Goal: Complete application form

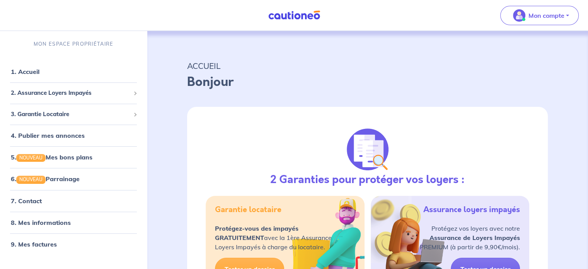
select select "FR"
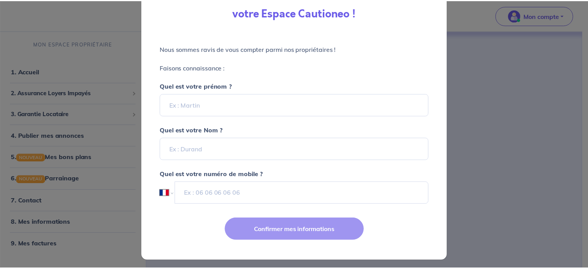
scroll to position [66, 0]
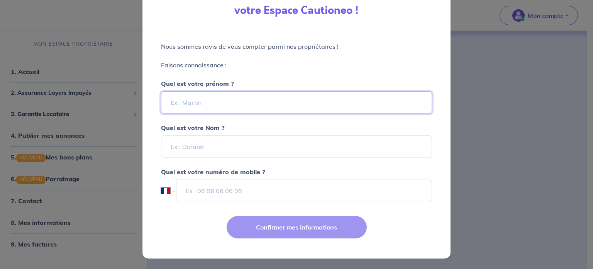
click at [192, 101] on input "Quel est votre prénom ?" at bounding box center [296, 102] width 271 height 22
type input "[PERSON_NAME]"
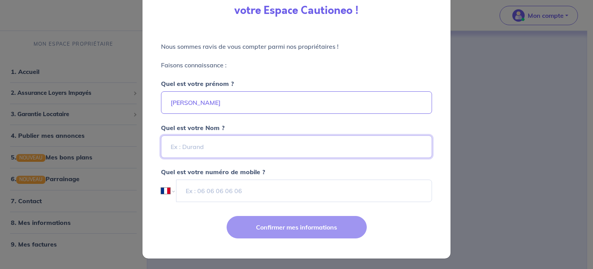
type input "DEGREZ"
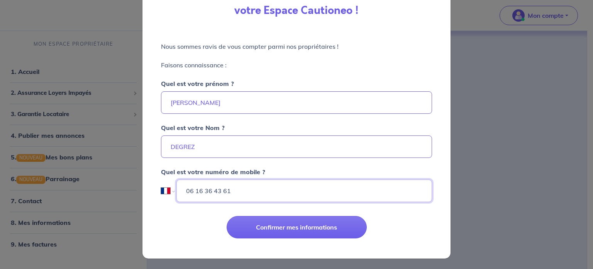
drag, startPoint x: 192, startPoint y: 187, endPoint x: 281, endPoint y: 183, distance: 89.4
click at [281, 183] on input "06 16 36 43 61" at bounding box center [305, 190] width 256 height 22
type input "06 70 06 10 19"
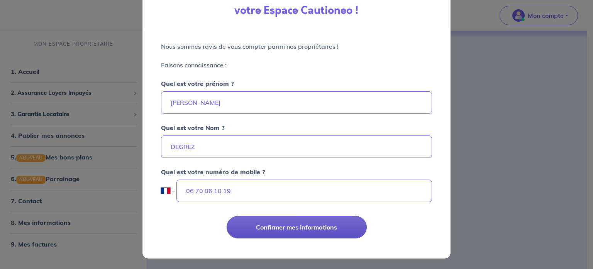
click at [284, 227] on button "Confirmer mes informations" at bounding box center [297, 227] width 140 height 22
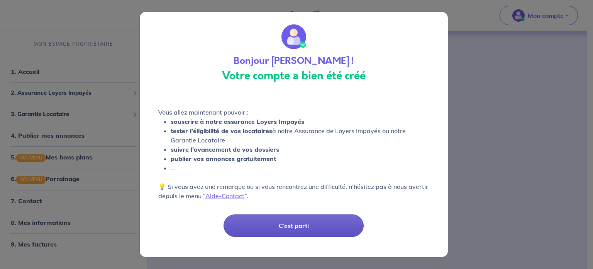
click at [298, 226] on button "C’est parti" at bounding box center [294, 225] width 140 height 22
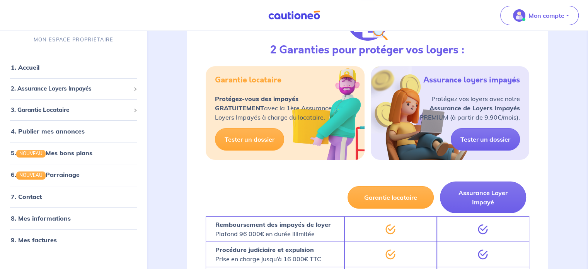
scroll to position [116, 0]
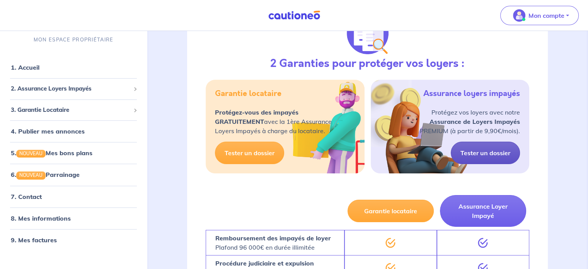
click at [481, 151] on link "Tester un dossier" at bounding box center [484, 152] width 69 height 22
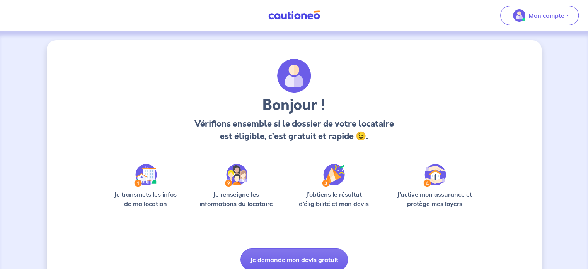
scroll to position [32, 0]
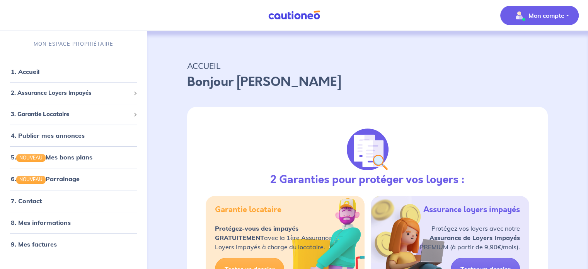
click at [524, 21] on span "Mon compte" at bounding box center [537, 15] width 54 height 12
click at [528, 46] on link "Mes informations" at bounding box center [531, 48] width 62 height 12
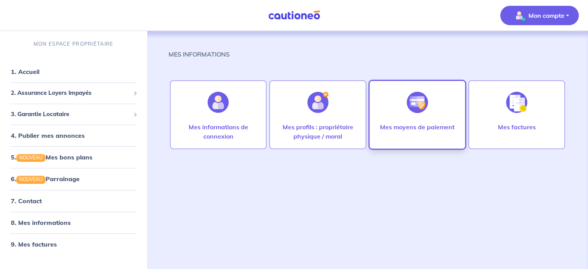
click at [430, 126] on p "Mes moyens de paiement" at bounding box center [417, 126] width 75 height 9
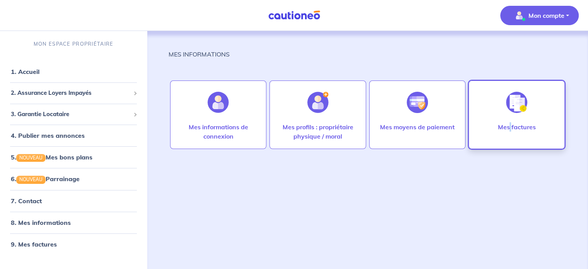
click at [511, 122] on p "Mes factures" at bounding box center [516, 126] width 38 height 9
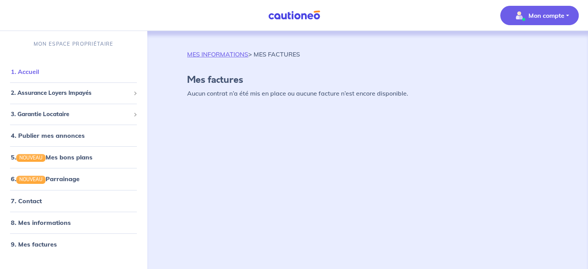
click at [19, 69] on link "1. Accueil" at bounding box center [25, 72] width 28 height 8
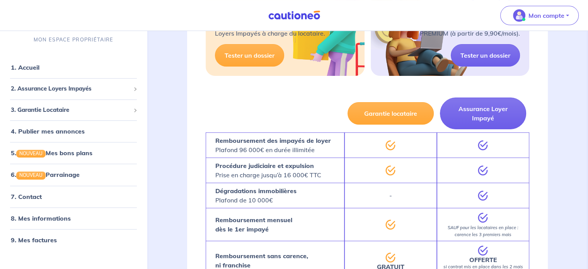
scroll to position [232, 0]
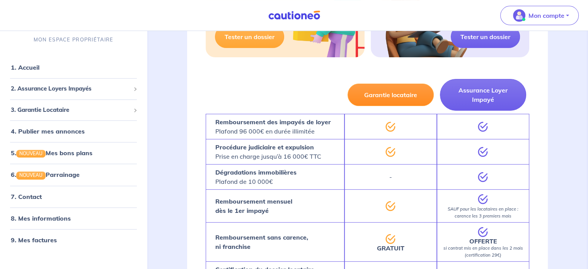
click at [394, 92] on button "Garantie locataire" at bounding box center [390, 94] width 86 height 22
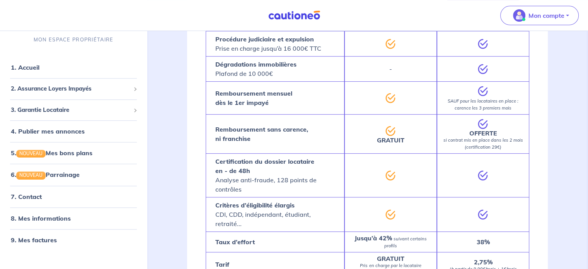
scroll to position [348, 0]
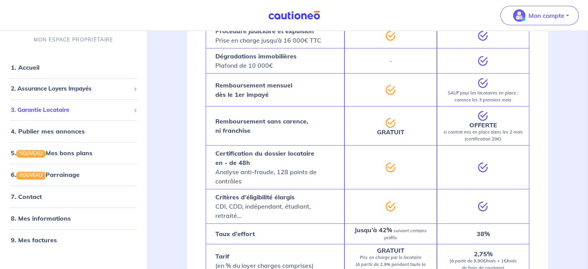
click at [42, 111] on span "3. Garantie Locataire" at bounding box center [70, 109] width 119 height 9
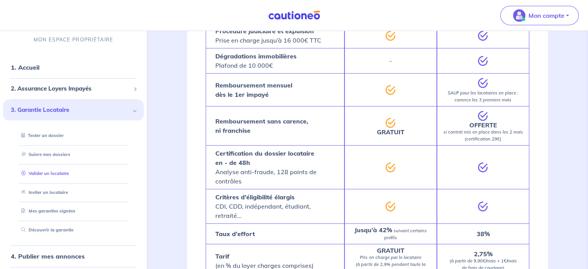
click at [51, 173] on link "Valider un locataire" at bounding box center [43, 172] width 51 height 5
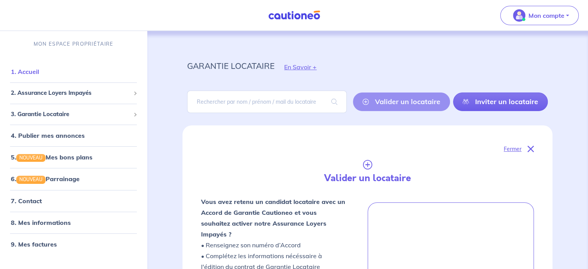
click at [28, 70] on link "1. Accueil" at bounding box center [25, 72] width 28 height 8
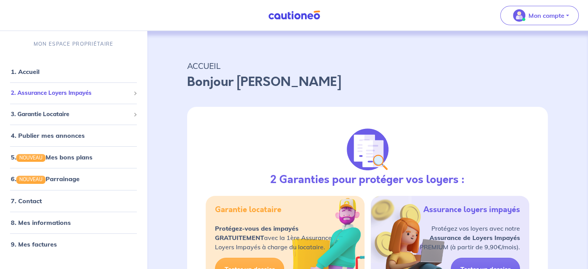
click at [32, 93] on span "2. Assurance Loyers Impayés" at bounding box center [70, 92] width 119 height 9
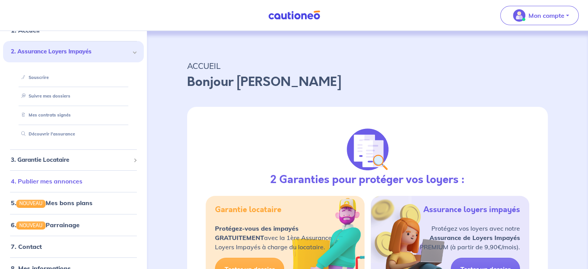
scroll to position [73, 0]
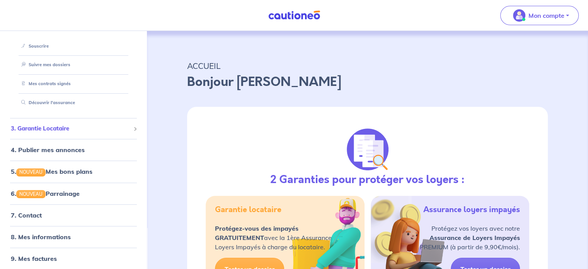
click at [37, 127] on span "3. Garantie Locataire" at bounding box center [70, 128] width 119 height 9
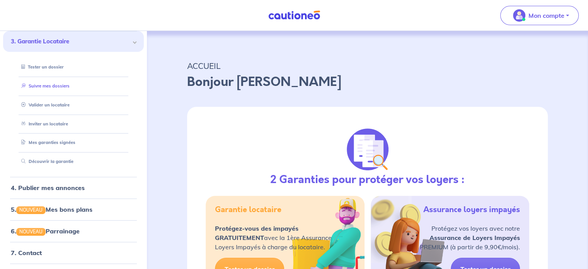
scroll to position [0, 0]
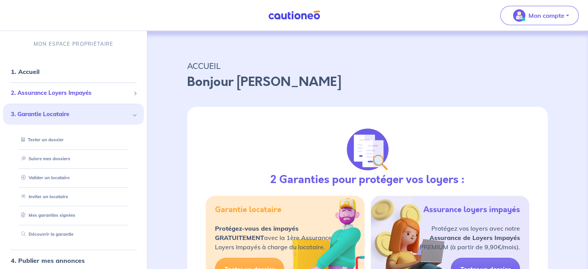
click at [46, 94] on span "2. Assurance Loyers Impayés" at bounding box center [70, 92] width 119 height 9
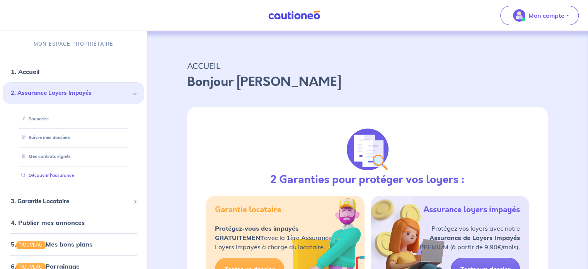
click at [51, 175] on link "Découvrir l'assurance" at bounding box center [46, 174] width 56 height 5
click at [43, 199] on span "3. Garantie Locataire" at bounding box center [70, 201] width 119 height 9
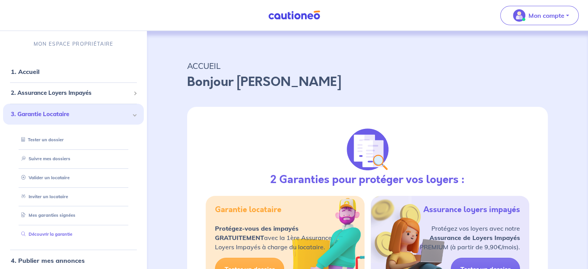
click at [42, 235] on link "Découvrir la garantie" at bounding box center [45, 233] width 54 height 5
click at [25, 69] on link "1. Accueil" at bounding box center [25, 72] width 28 height 8
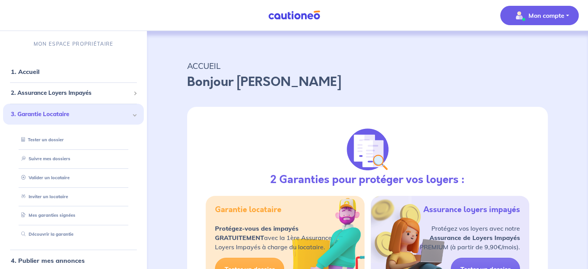
click at [550, 16] on p "Mon compte" at bounding box center [546, 15] width 36 height 9
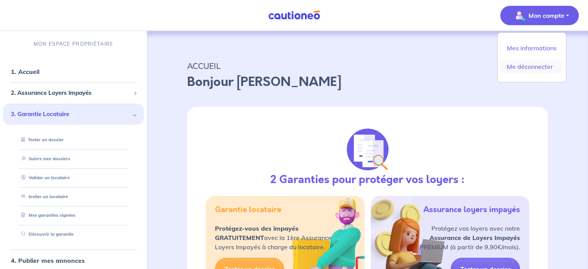
click at [524, 68] on link "Me déconnecter" at bounding box center [531, 66] width 62 height 12
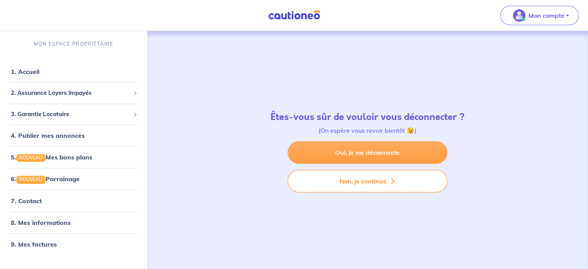
click at [368, 152] on link "Oui, je me déconnecte" at bounding box center [367, 152] width 160 height 22
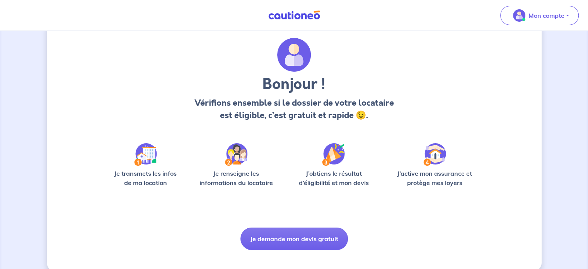
scroll to position [32, 0]
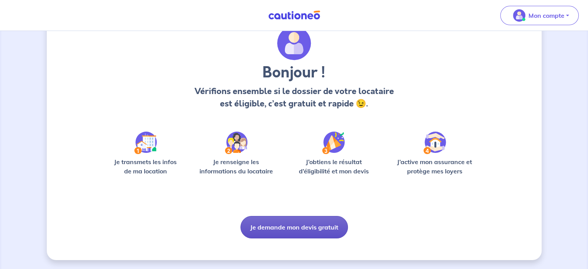
click at [283, 229] on button "Je demande mon devis gratuit" at bounding box center [293, 227] width 107 height 22
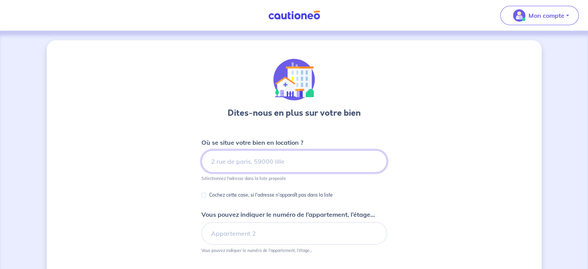
click at [239, 160] on input at bounding box center [293, 161] width 185 height 22
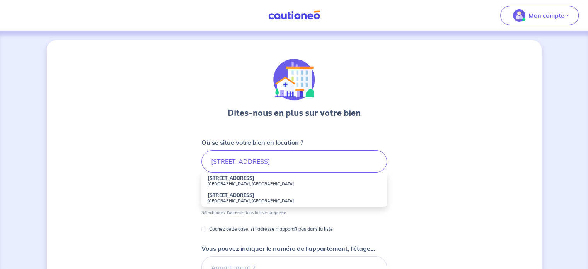
click at [240, 179] on strong "27 Rue de la Berthauderie" at bounding box center [230, 178] width 47 height 6
type input "27 Rue de la Berthauderie, Saint-Nazaire, France"
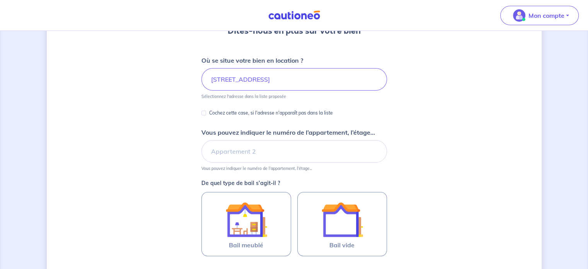
scroll to position [116, 0]
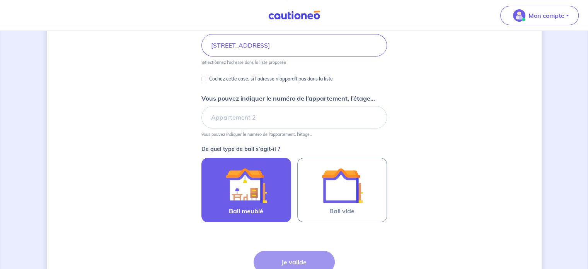
click at [242, 185] on img at bounding box center [246, 185] width 42 height 42
click at [0, 0] on input "Bail meublé" at bounding box center [0, 0] width 0 height 0
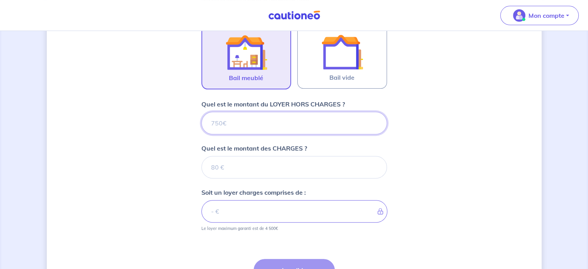
scroll to position [248, 0]
click at [244, 117] on input "Quel est le montant du LOYER HORS CHARGES ?" at bounding box center [293, 123] width 185 height 22
click at [244, 116] on input "Quel est le montant du LOYER HORS CHARGES ?" at bounding box center [293, 123] width 185 height 22
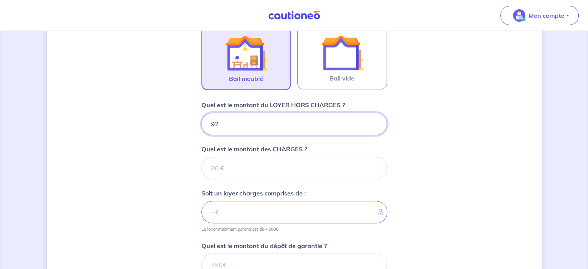
type input "920"
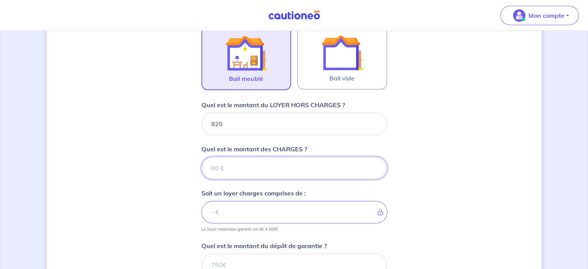
click at [216, 164] on input "Quel est le montant des CHARGES ?" at bounding box center [293, 167] width 185 height 22
type input "30"
type input "950"
type input "30"
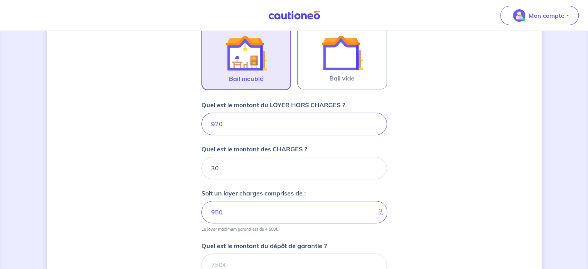
click at [148, 201] on div "Dites-nous en plus sur votre bien Où se situe votre bien en location ? 27 Rue d…" at bounding box center [294, 91] width 495 height 599
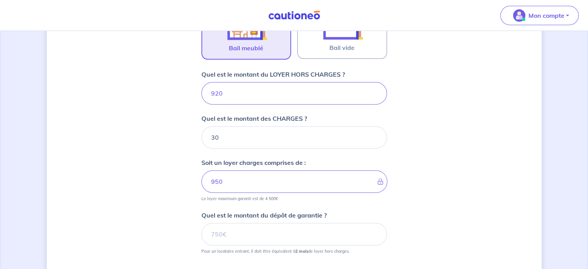
scroll to position [326, 0]
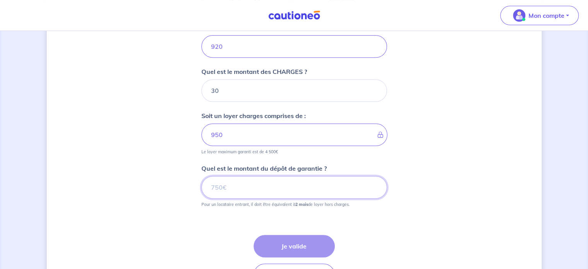
drag, startPoint x: 238, startPoint y: 187, endPoint x: 124, endPoint y: 184, distance: 113.6
click at [165, 182] on div "Dites-nous en plus sur votre bien Où se situe votre bien en location ? 27 Rue d…" at bounding box center [294, 14] width 495 height 599
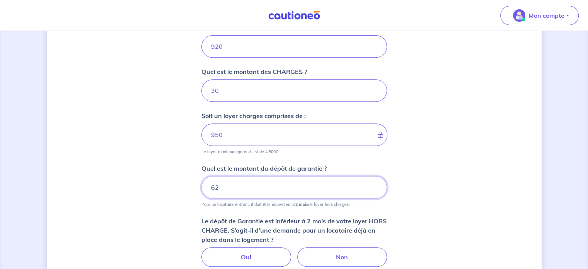
type input "6"
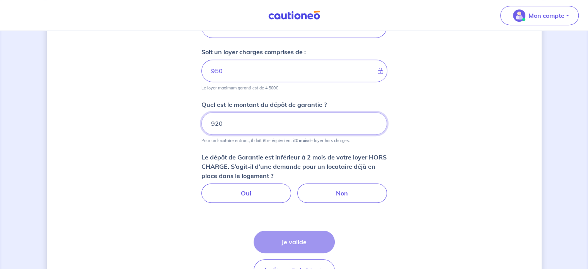
scroll to position [403, 0]
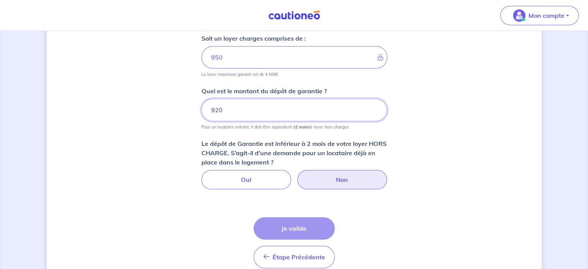
type input "920"
click at [345, 180] on label "Non" at bounding box center [342, 179] width 90 height 19
click at [296, 175] on input "Non" at bounding box center [293, 172] width 5 height 5
radio input "true"
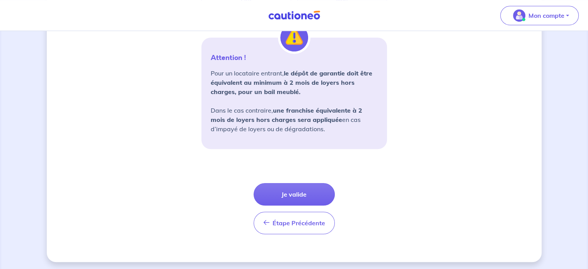
scroll to position [583, 0]
click at [293, 192] on button "Je valide" at bounding box center [293, 193] width 81 height 22
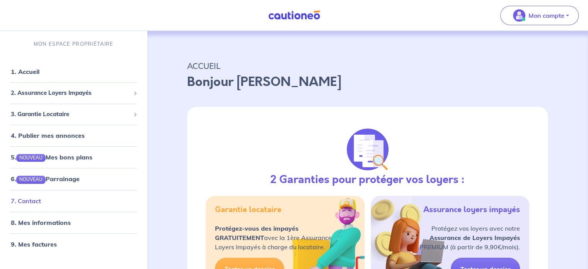
click at [34, 197] on link "7. Contact" at bounding box center [26, 201] width 30 height 8
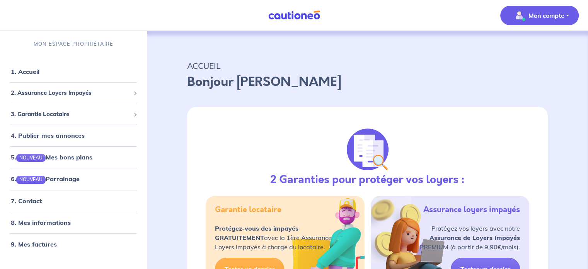
click at [531, 15] on p "Mon compte" at bounding box center [546, 15] width 36 height 9
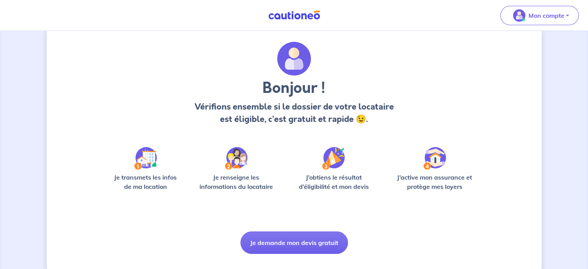
scroll to position [32, 0]
